Goal: Transaction & Acquisition: Purchase product/service

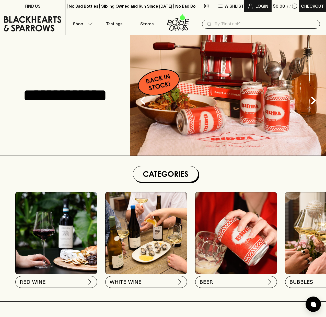
click at [259, 6] on p "Login" at bounding box center [262, 6] width 13 height 6
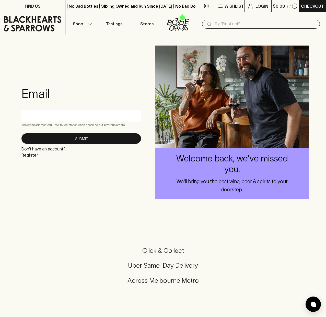
click at [84, 117] on input "text" at bounding box center [81, 115] width 112 height 8
type input "[EMAIL_ADDRESS][PERSON_NAME][DOMAIN_NAME]"
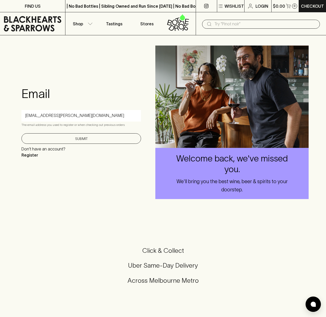
click at [80, 139] on button "Submit" at bounding box center [81, 138] width 120 height 10
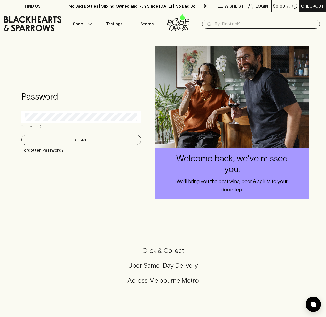
click at [76, 139] on button "Submit" at bounding box center [81, 139] width 120 height 10
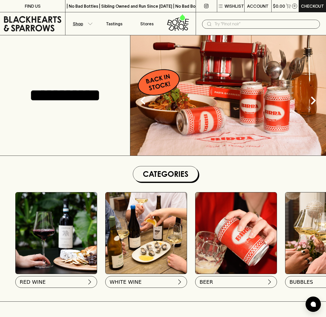
click at [91, 23] on icon "button" at bounding box center [90, 23] width 5 height 3
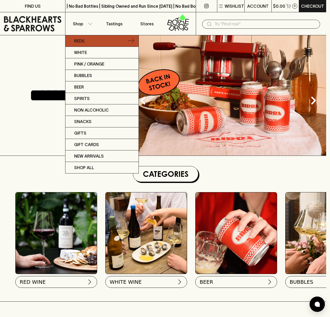
click at [86, 42] on link "Reds" at bounding box center [101, 41] width 73 height 12
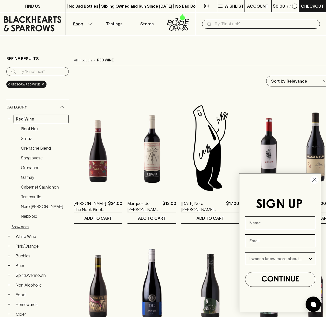
click at [315, 179] on circle "Close dialog" at bounding box center [314, 179] width 8 height 8
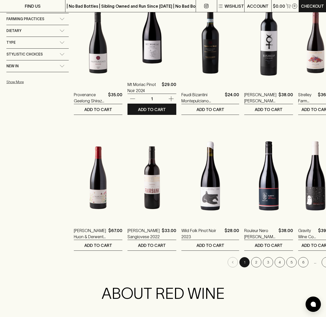
scroll to position [409, 0]
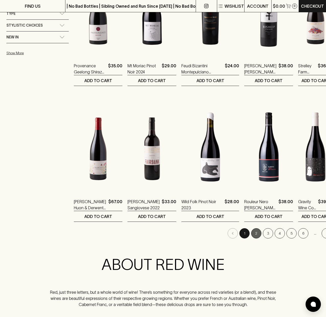
click at [251, 235] on button "2" at bounding box center [256, 233] width 10 height 10
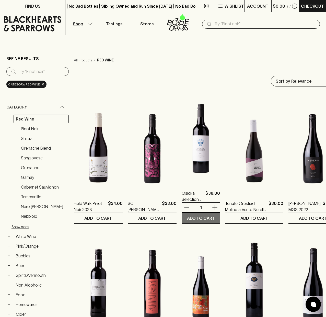
click at [211, 217] on button "ADD TO CART" at bounding box center [201, 218] width 38 height 10
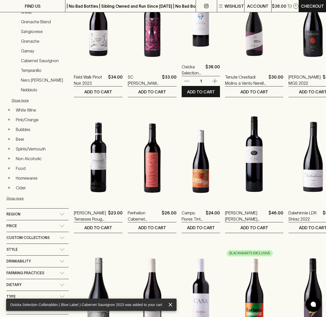
scroll to position [128, 0]
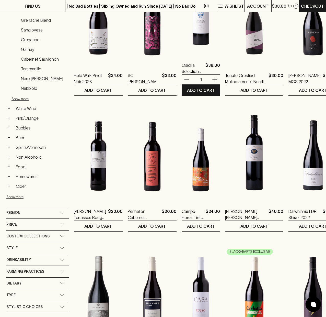
click at [184, 80] on icon "button" at bounding box center [187, 79] width 6 height 6
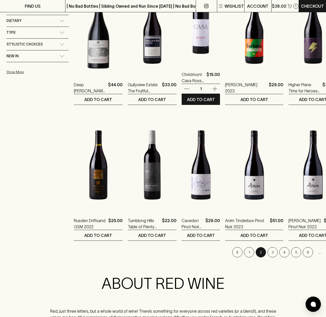
scroll to position [409, 0]
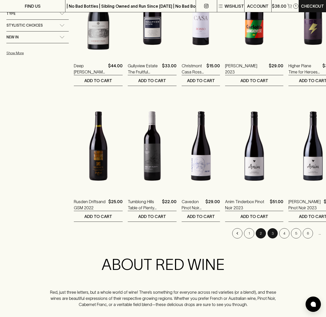
click at [268, 234] on button "3" at bounding box center [273, 233] width 10 height 10
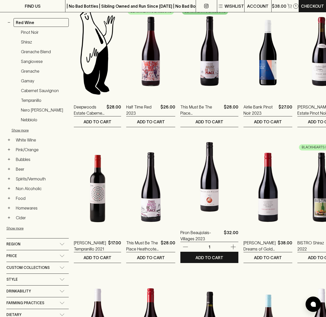
scroll to position [102, 0]
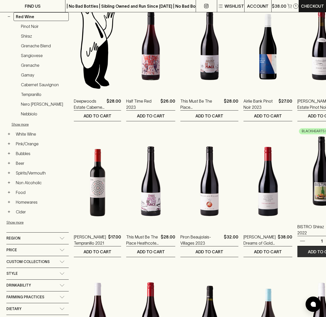
click at [311, 251] on button "ADD TO CART" at bounding box center [322, 251] width 49 height 10
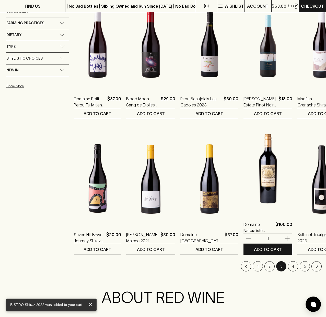
scroll to position [384, 0]
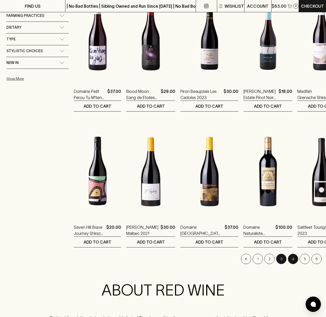
click at [288, 259] on button "4" at bounding box center [293, 259] width 10 height 10
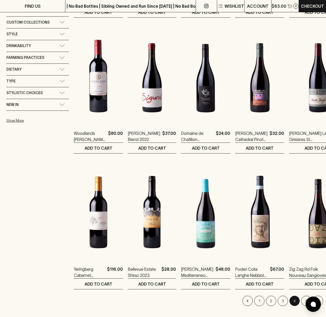
scroll to position [384, 0]
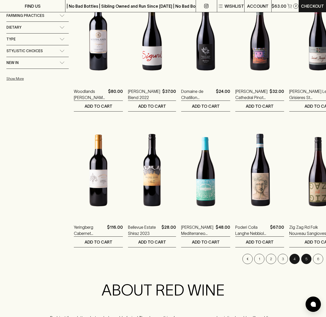
click at [301, 258] on button "5" at bounding box center [306, 259] width 10 height 10
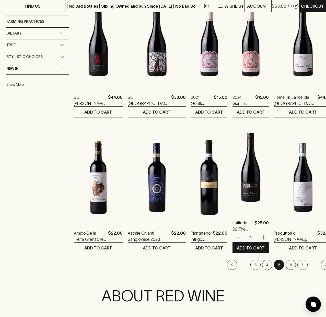
scroll to position [384, 0]
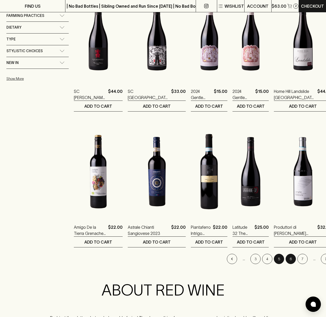
click at [286, 259] on button "6" at bounding box center [291, 259] width 10 height 10
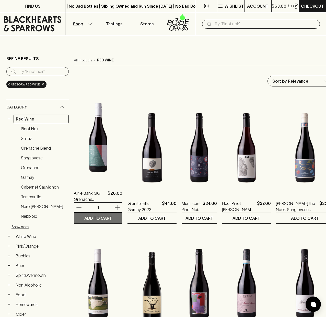
click at [104, 217] on p "ADD TO CART" at bounding box center [98, 218] width 28 height 6
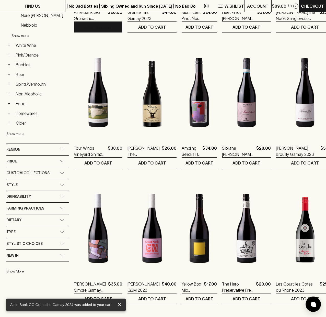
scroll to position [230, 0]
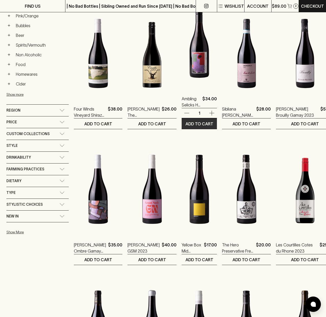
click at [201, 123] on p "ADD TO CART" at bounding box center [200, 124] width 28 height 6
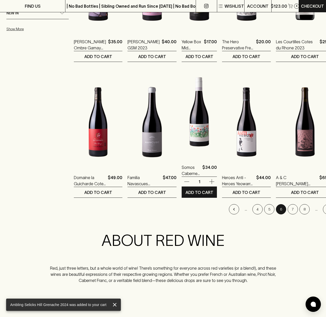
scroll to position [435, 0]
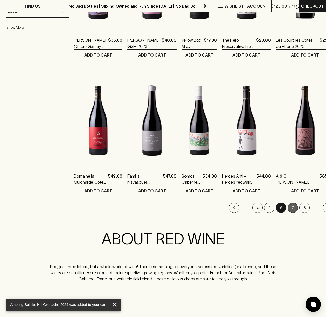
click at [288, 207] on button "7" at bounding box center [293, 207] width 10 height 10
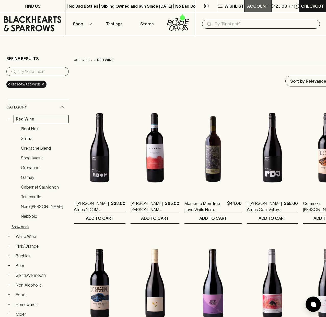
click at [263, 6] on p "ACCOUNT" at bounding box center [257, 6] width 21 height 6
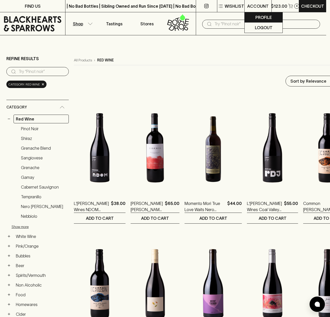
click at [262, 19] on p "Profile" at bounding box center [263, 17] width 16 height 6
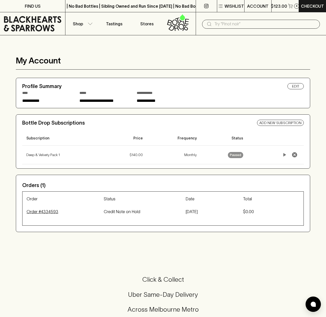
click at [46, 212] on p "Order # 4334593" at bounding box center [65, 211] width 77 height 6
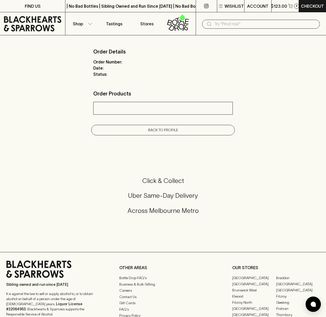
click at [153, 133] on link "Back to profile" at bounding box center [163, 130] width 144 height 10
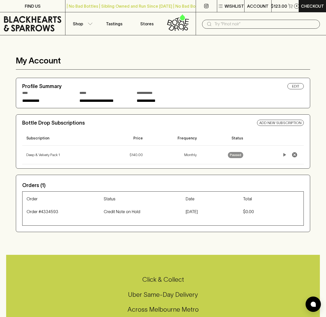
click at [12, 19] on icon at bounding box center [33, 23] width 58 height 15
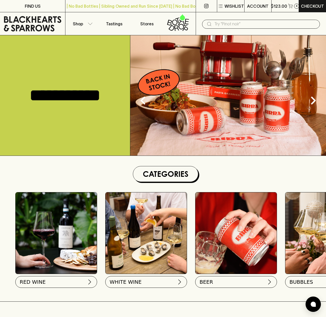
click at [228, 22] on input "text" at bounding box center [266, 24] width 102 height 8
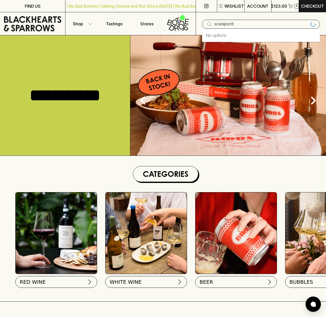
type input "scaraponti"
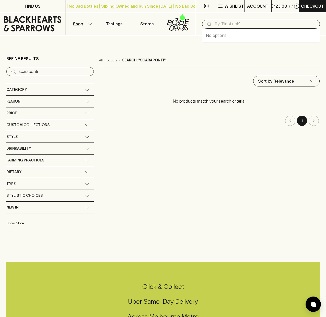
click at [252, 24] on input "text" at bounding box center [266, 24] width 102 height 8
type input "scarpan"
drag, startPoint x: 247, startPoint y: 25, endPoint x: 192, endPoint y: 27, distance: 54.8
click at [192, 27] on div "Shop Tastings Stores ​ scarpan" at bounding box center [163, 23] width 326 height 23
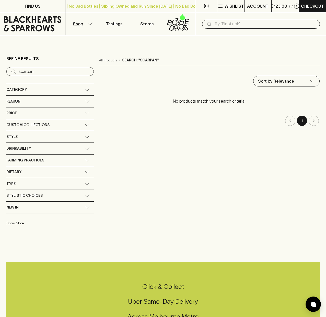
click at [64, 91] on div "Category" at bounding box center [49, 90] width 87 height 12
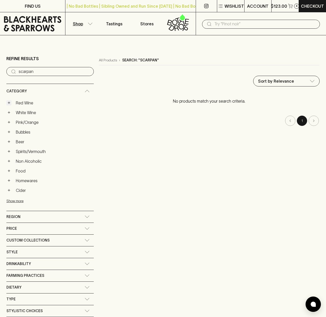
click at [8, 102] on button "+" at bounding box center [8, 102] width 5 height 5
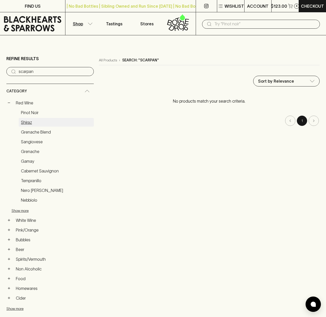
click at [26, 123] on link "Shiraz" at bounding box center [56, 122] width 75 height 9
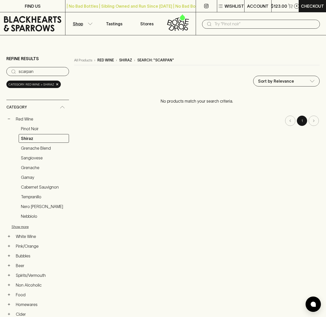
click at [63, 71] on input "scarpan" at bounding box center [42, 71] width 46 height 8
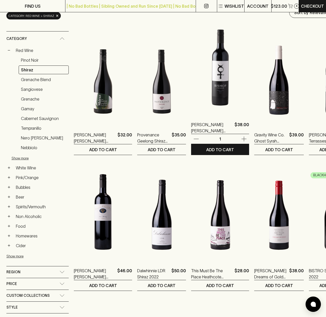
scroll to position [77, 0]
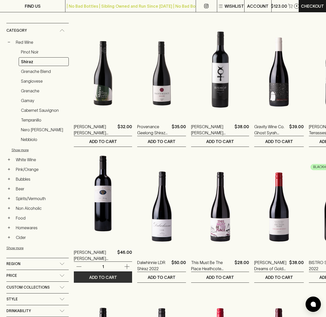
click at [105, 278] on p "ADD TO CART" at bounding box center [103, 277] width 28 height 6
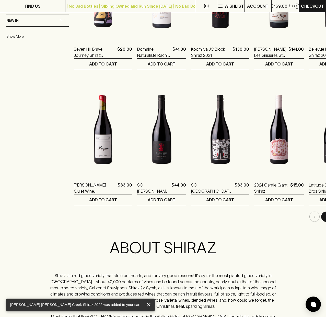
scroll to position [435, 0]
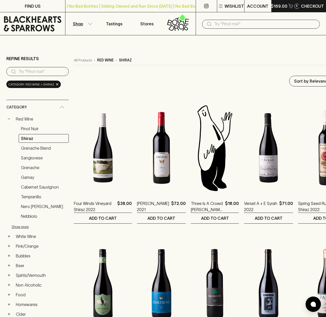
click at [286, 3] on p "$169.00" at bounding box center [279, 6] width 17 height 6
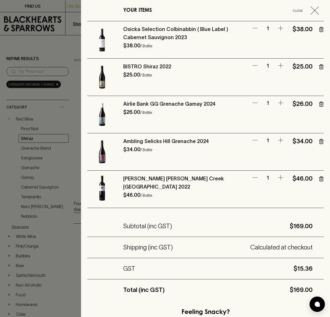
click at [252, 27] on icon "button" at bounding box center [255, 28] width 6 height 6
click at [321, 29] on icon "button" at bounding box center [321, 29] width 0 height 1
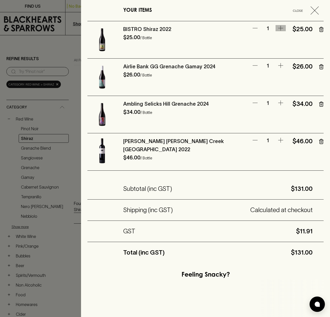
click at [278, 28] on icon "button" at bounding box center [281, 28] width 6 height 6
click at [306, 10] on button "Close" at bounding box center [305, 10] width 36 height 8
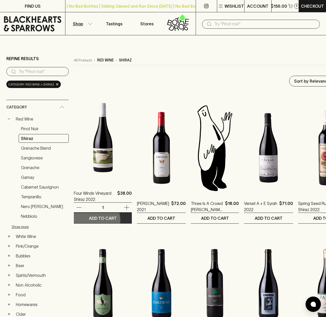
click at [95, 220] on p "ADD TO CART" at bounding box center [103, 218] width 28 height 6
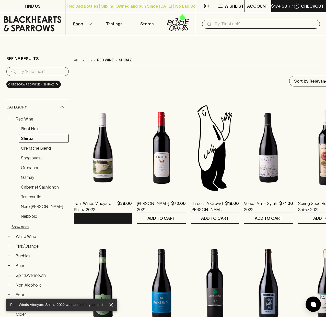
click at [283, 7] on p "$174.60" at bounding box center [279, 6] width 16 height 6
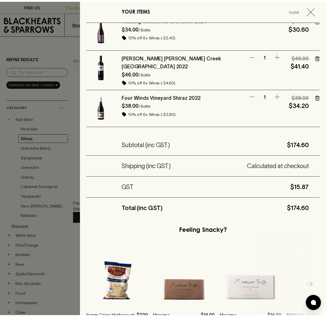
scroll to position [142, 0]
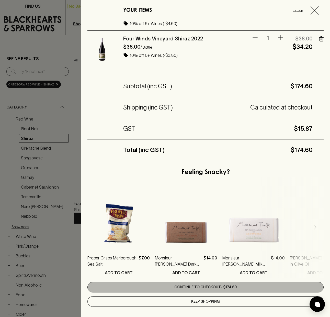
click at [229, 284] on link "Continue to checkout - $174.60" at bounding box center [205, 287] width 236 height 10
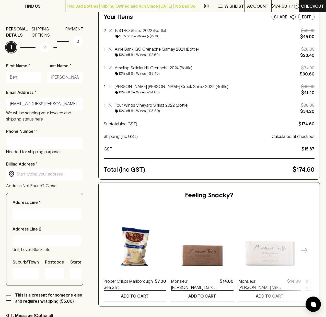
scroll to position [51, 0]
click at [38, 144] on input "Phone Number *" at bounding box center [44, 142] width 69 height 8
type input "0431716722"
type input "[STREET_ADDRESS]"
type input "Carnegie"
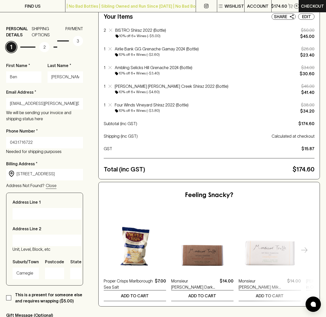
type input "3163"
type input "VIC"
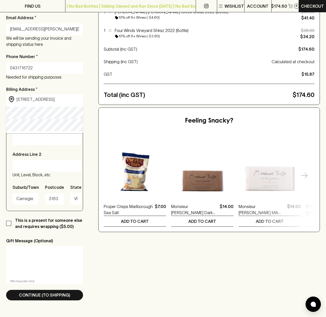
scroll to position [128, 0]
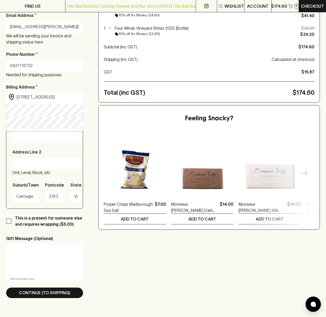
type input "[STREET_ADDRESS]"
type input "Victoria"
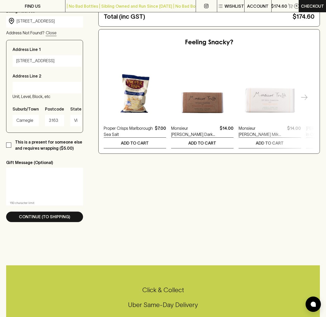
scroll to position [205, 0]
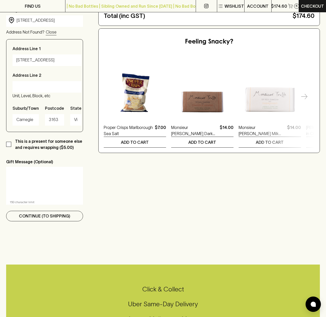
click at [66, 216] on p "Continue (To Shipping)" at bounding box center [44, 216] width 51 height 6
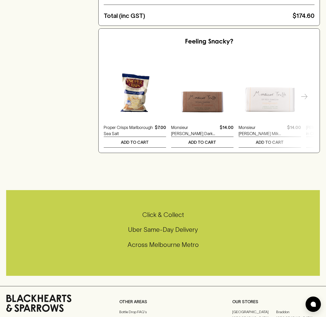
scroll to position [0, 0]
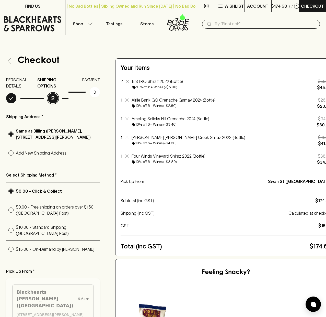
click at [12, 254] on input "$15.00 - On-Demand by [PERSON_NAME]" at bounding box center [11, 249] width 10 height 10
radio input "true"
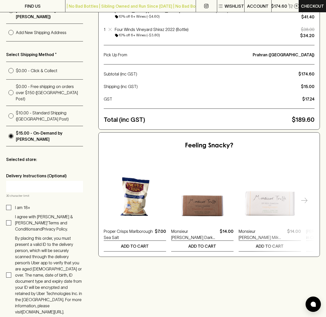
scroll to position [128, 0]
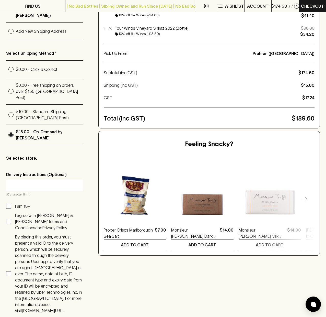
click at [8, 204] on input "I am 18+" at bounding box center [8, 206] width 5 height 5
checkbox input "true"
click at [7, 219] on input "I agree with [PERSON_NAME] & [PERSON_NAME]’ Terms and Conditions and Privacy Po…" at bounding box center [8, 221] width 5 height 5
checkbox input "true"
click at [10, 271] on input "By placing this order, you must present a valid ID to the delivery person, whic…" at bounding box center [8, 273] width 5 height 5
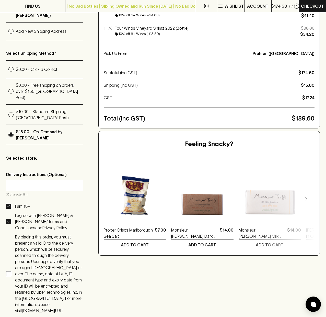
checkbox input "true"
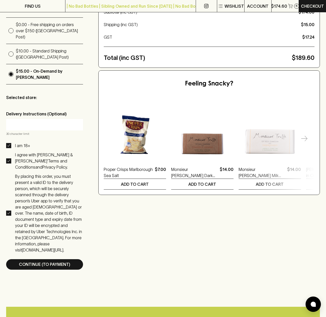
scroll to position [205, 0]
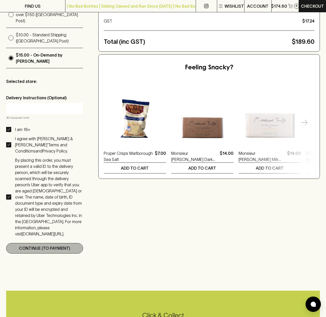
click at [63, 245] on p "Continue (To Payment)" at bounding box center [44, 248] width 51 height 6
